Goal: Transaction & Acquisition: Subscribe to service/newsletter

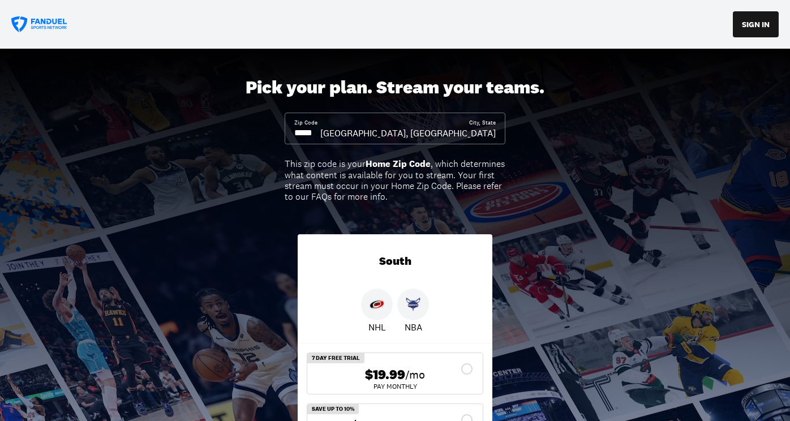
click at [320, 134] on input at bounding box center [307, 133] width 26 height 12
click at [320, 135] on input at bounding box center [307, 133] width 26 height 12
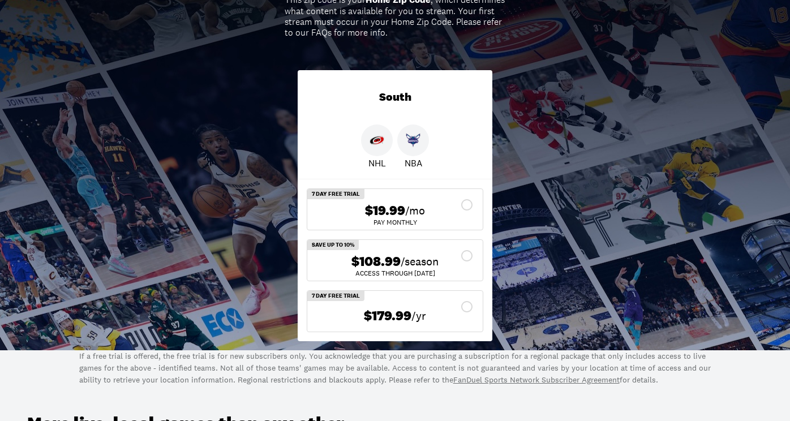
scroll to position [173, 0]
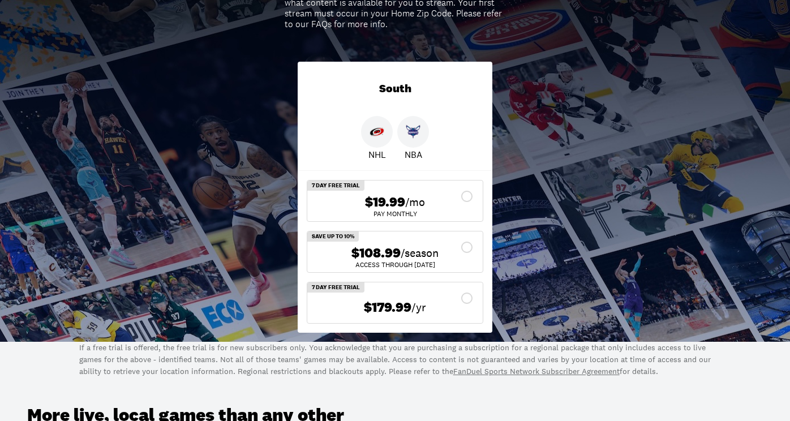
type input "*****"
click at [401, 258] on span "/season" at bounding box center [420, 253] width 38 height 16
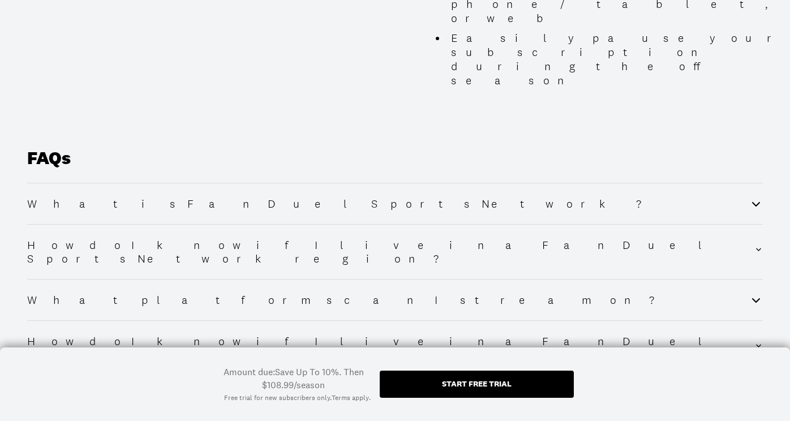
scroll to position [1452, 0]
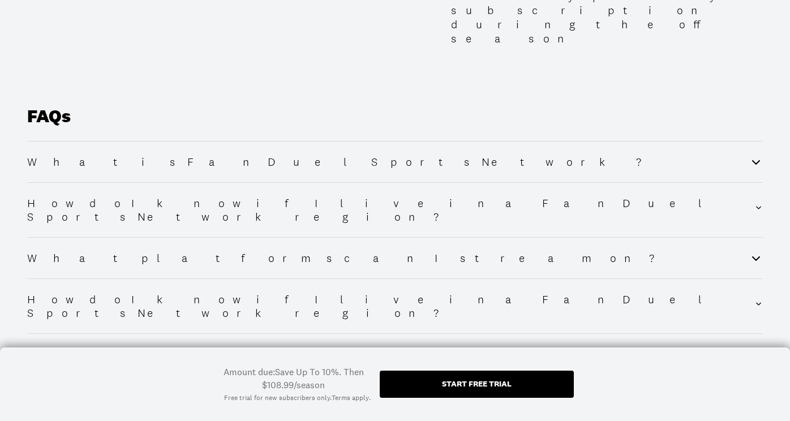
click at [505, 381] on div "Start free trial" at bounding box center [477, 384] width 70 height 8
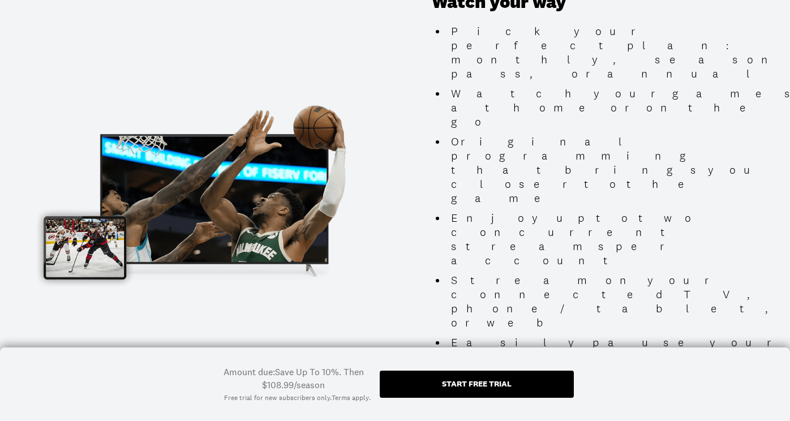
scroll to position [1079, 0]
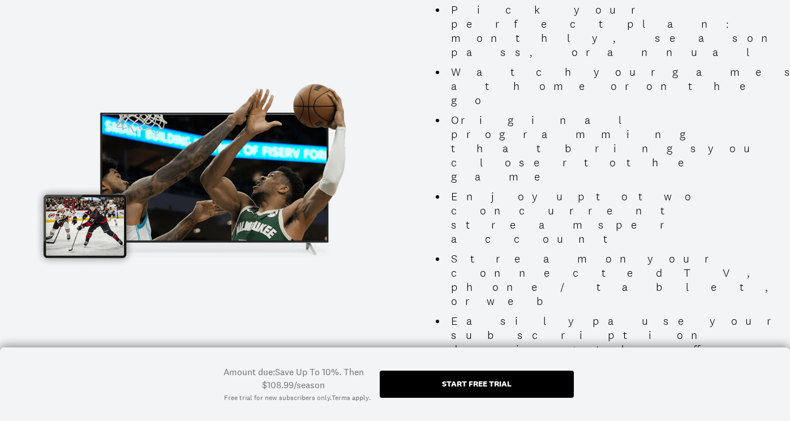
scroll to position [1127, 0]
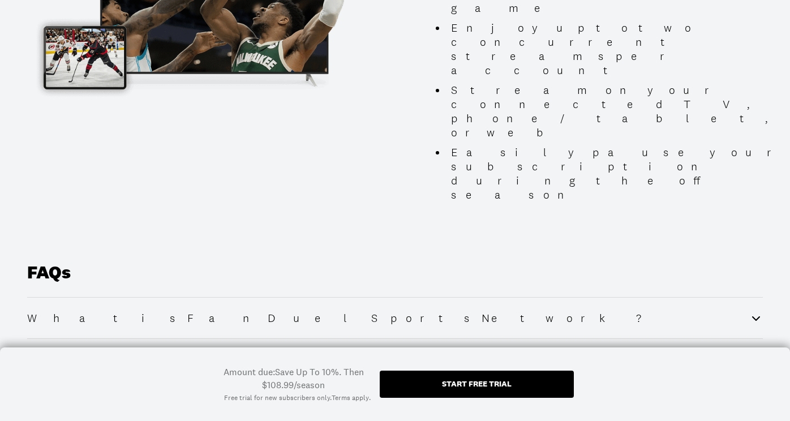
scroll to position [1296, 0]
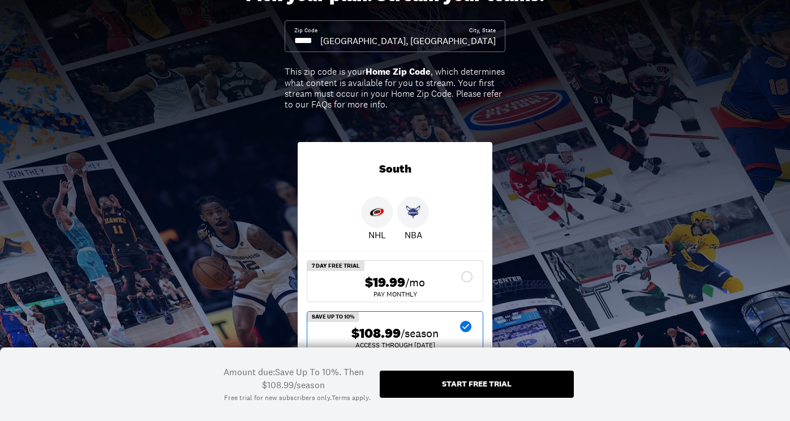
scroll to position [0, 0]
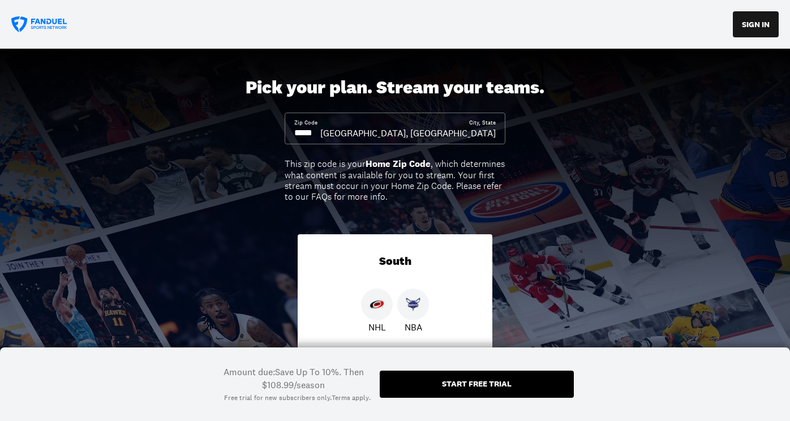
click at [43, 28] on icon at bounding box center [39, 24] width 57 height 16
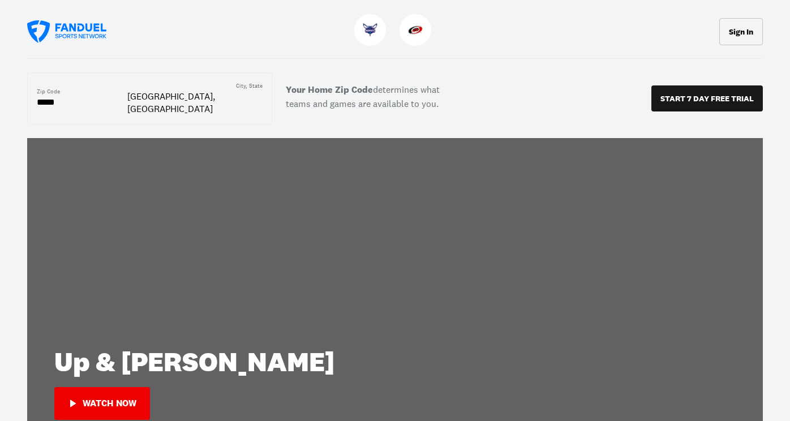
scroll to position [69, 0]
